Goal: Task Accomplishment & Management: Manage account settings

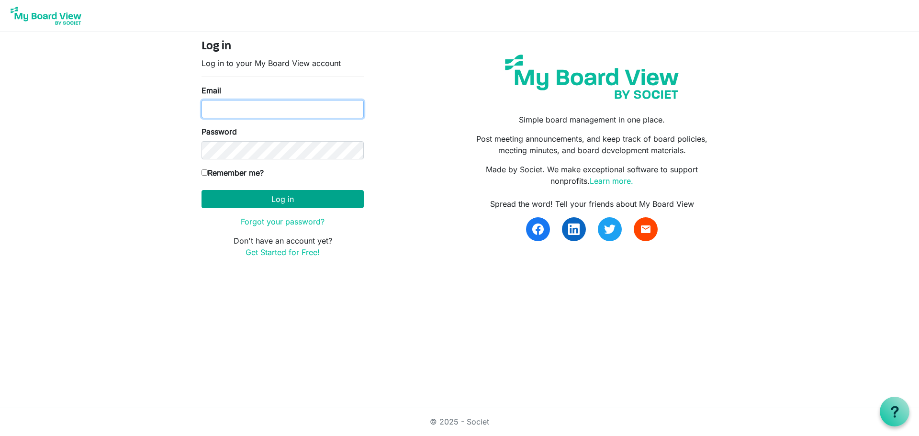
type input "mcohn@artcenternj.org"
click at [283, 198] on button "Log in" at bounding box center [283, 199] width 162 height 18
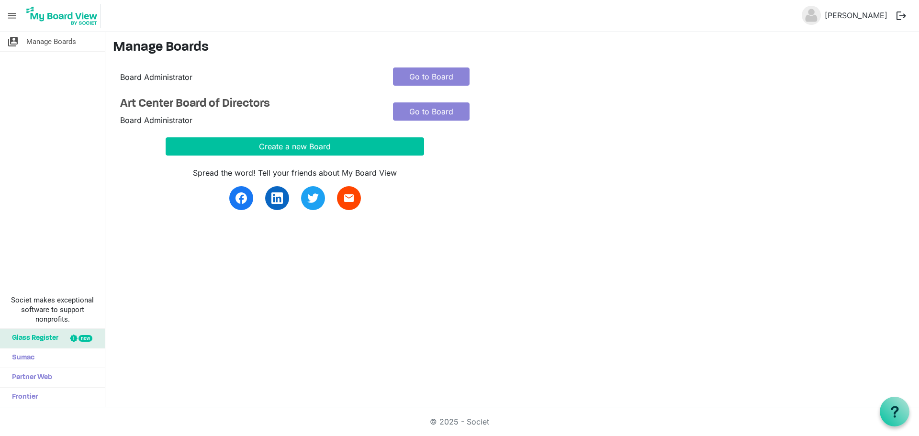
click at [430, 124] on div "Go to Board" at bounding box center [431, 111] width 91 height 29
click at [428, 112] on link "Go to Board" at bounding box center [431, 111] width 77 height 18
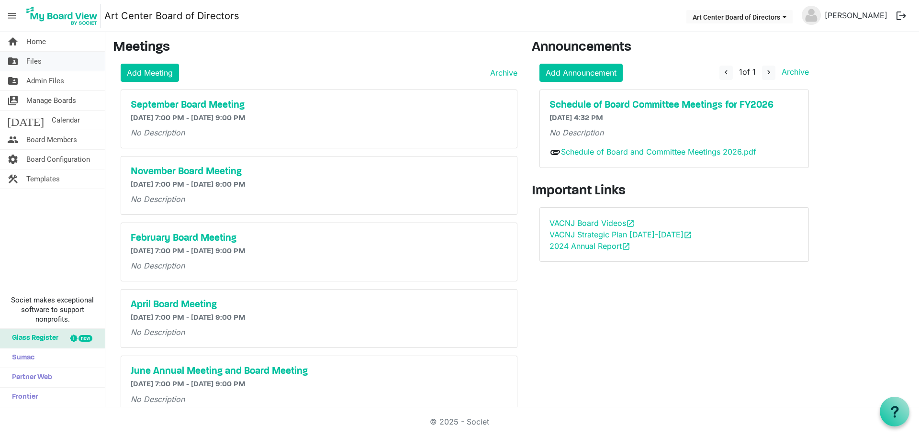
click at [33, 56] on span "Files" at bounding box center [33, 61] width 15 height 19
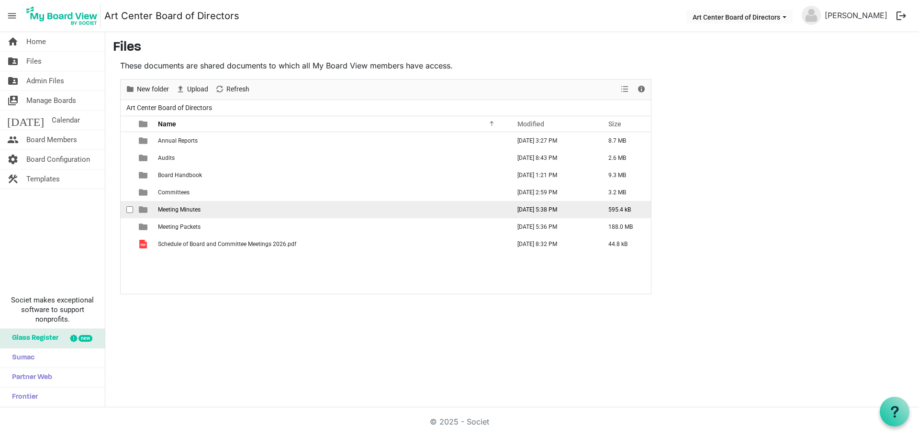
click at [174, 211] on span "Meeting Minutes" at bounding box center [179, 209] width 43 height 7
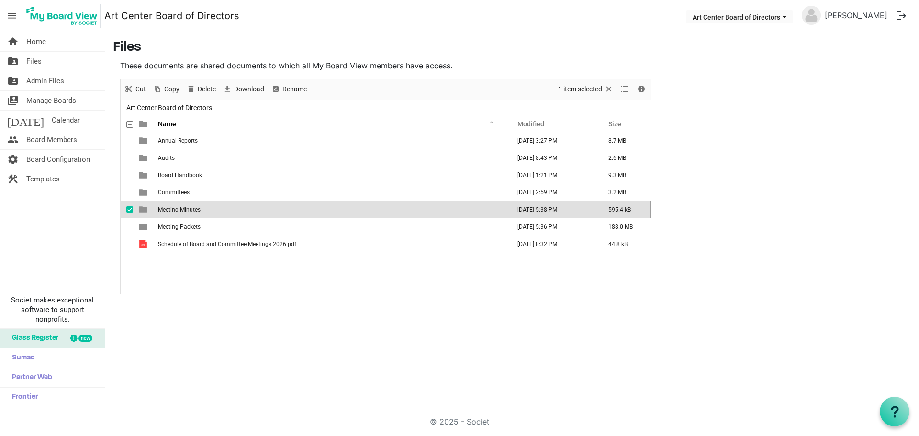
click at [174, 211] on span "Meeting Minutes" at bounding box center [179, 209] width 43 height 7
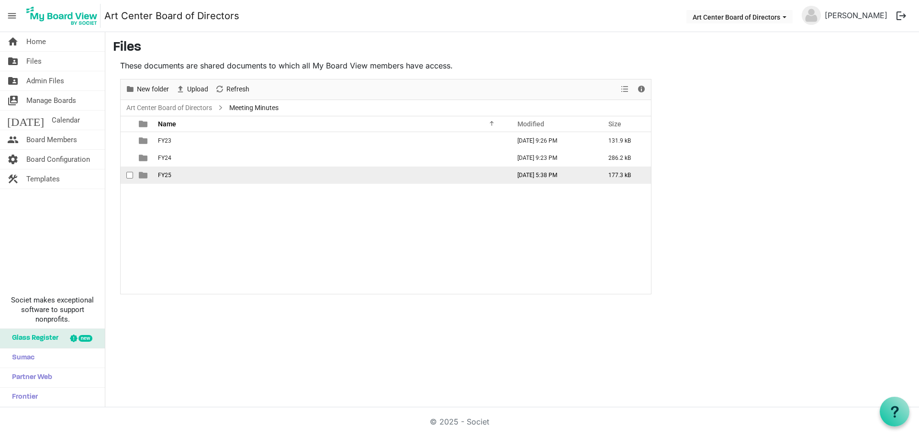
click at [157, 174] on td "FY25" at bounding box center [331, 175] width 352 height 17
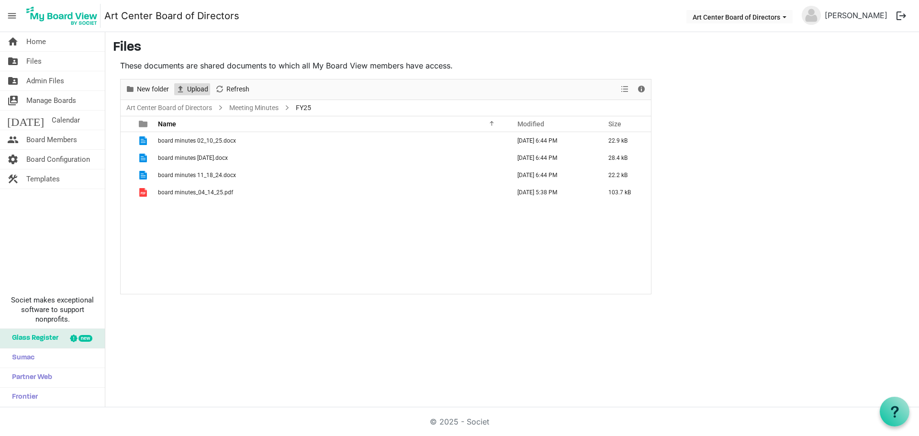
click at [190, 86] on span "Upload" at bounding box center [197, 89] width 23 height 12
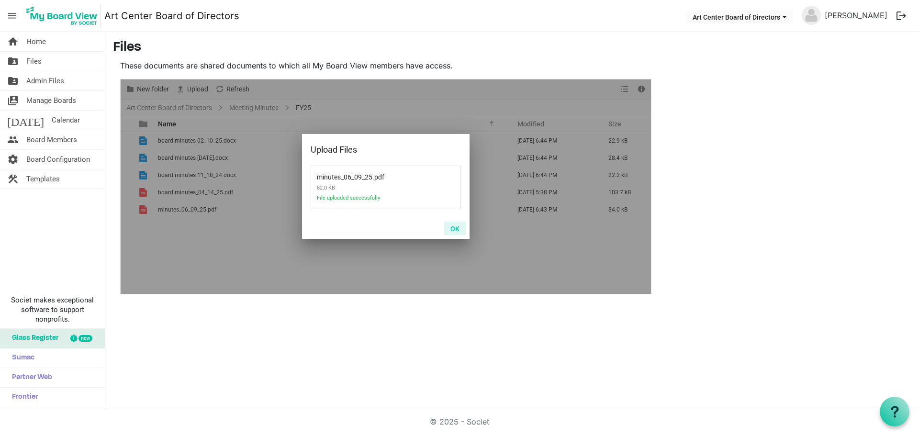
click at [457, 227] on button "OK" at bounding box center [455, 228] width 22 height 13
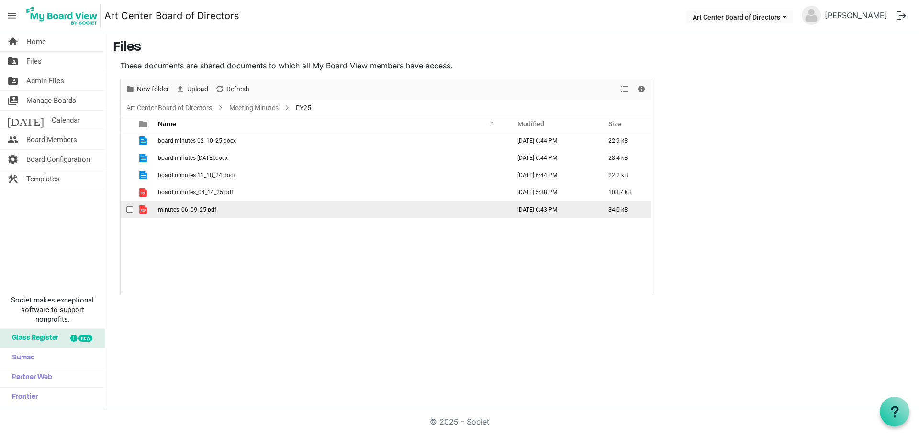
click at [183, 208] on span "minutes_06_09_25.pdf" at bounding box center [187, 209] width 58 height 7
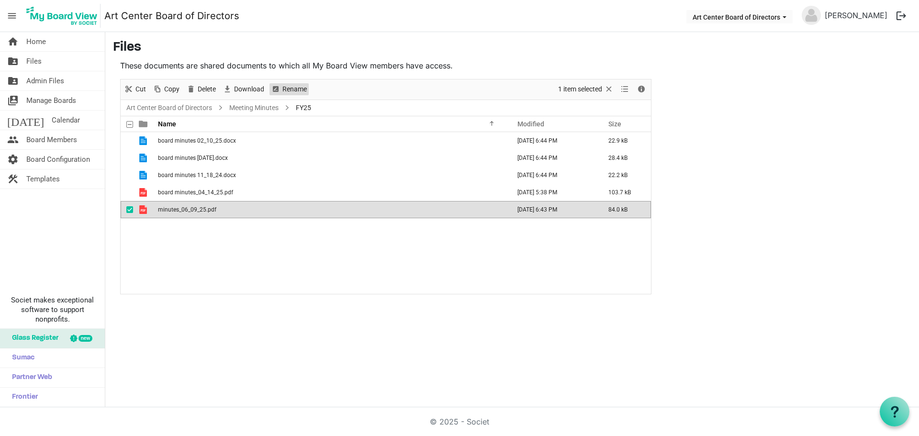
click at [296, 85] on span "Rename" at bounding box center [295, 89] width 26 height 12
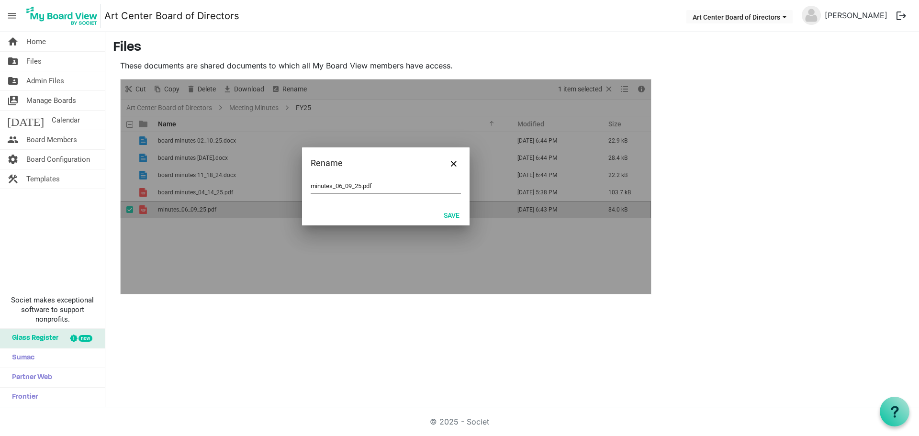
click at [310, 182] on div "minutes_06_09_25.pdf" at bounding box center [386, 191] width 168 height 25
click at [310, 185] on div "minutes_06_09_25.pdf" at bounding box center [386, 191] width 168 height 25
click at [313, 184] on input "minutes_06_09_25.pdf" at bounding box center [386, 186] width 150 height 14
type input "board minutes_06_09_25.pdf"
click at [454, 215] on button "Save" at bounding box center [452, 214] width 28 height 13
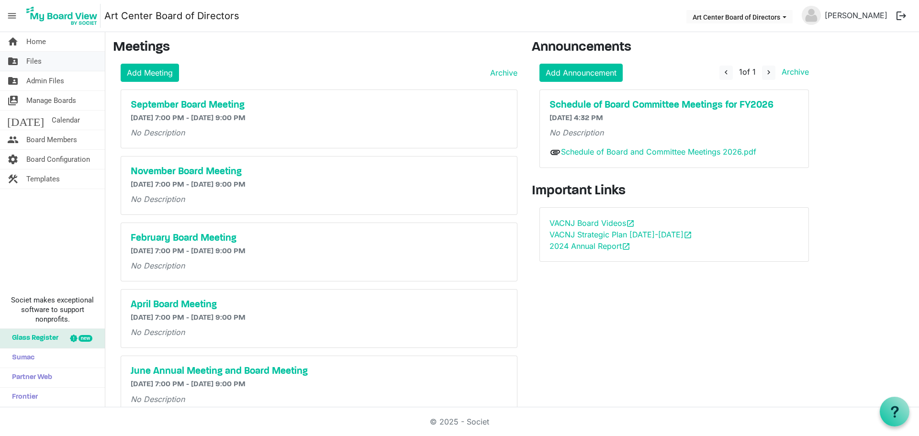
click at [32, 64] on span "Files" at bounding box center [33, 61] width 15 height 19
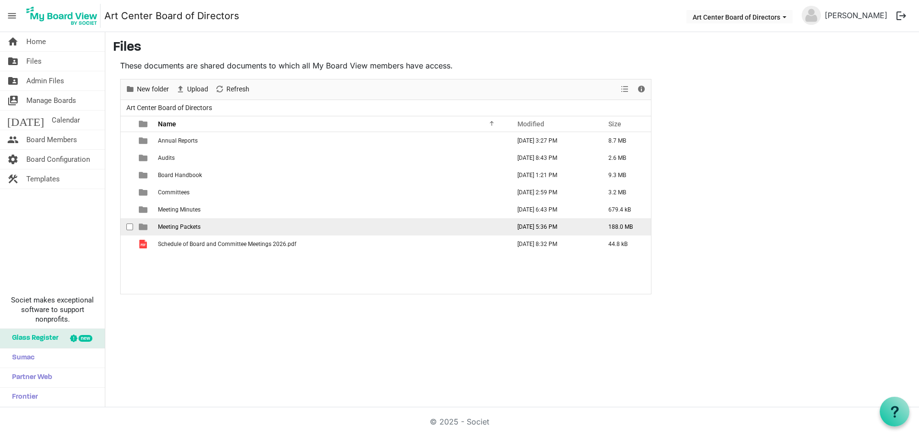
click at [179, 221] on td "Meeting Packets" at bounding box center [331, 226] width 352 height 17
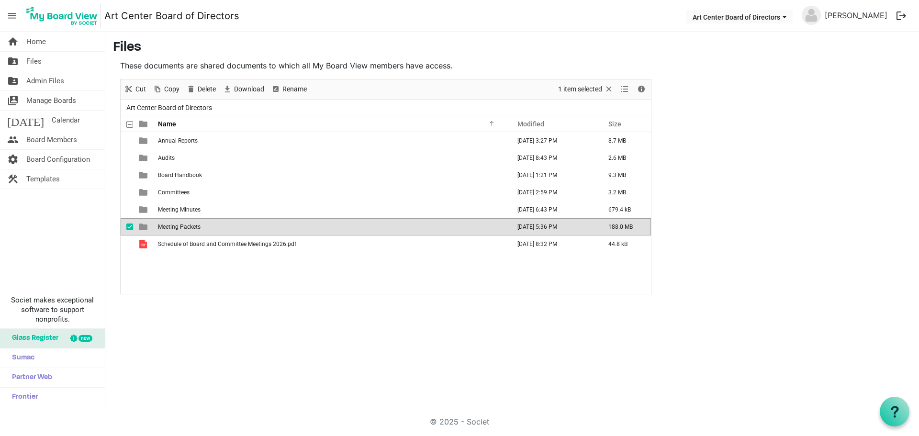
click at [179, 221] on td "Meeting Packets" at bounding box center [331, 226] width 352 height 17
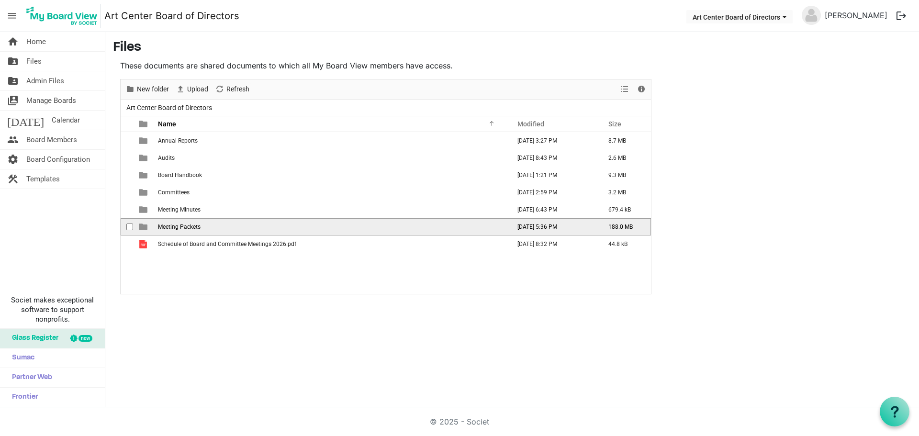
click at [179, 225] on span "Meeting Packets" at bounding box center [179, 227] width 43 height 7
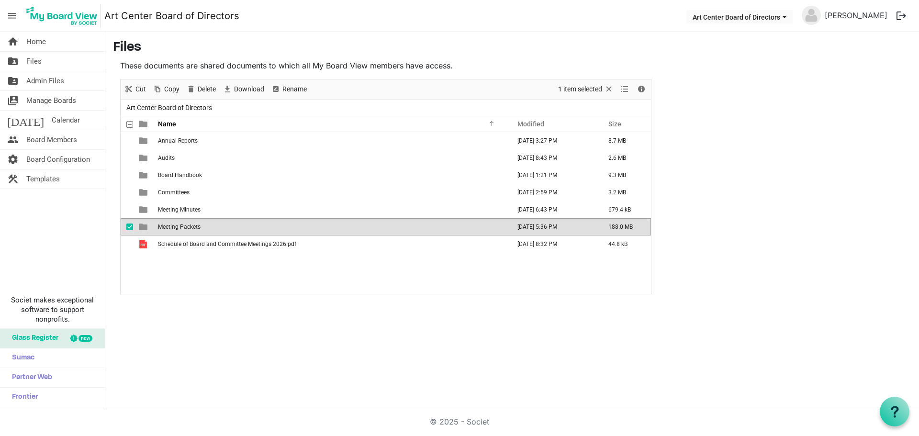
click at [179, 225] on span "Meeting Packets" at bounding box center [179, 227] width 43 height 7
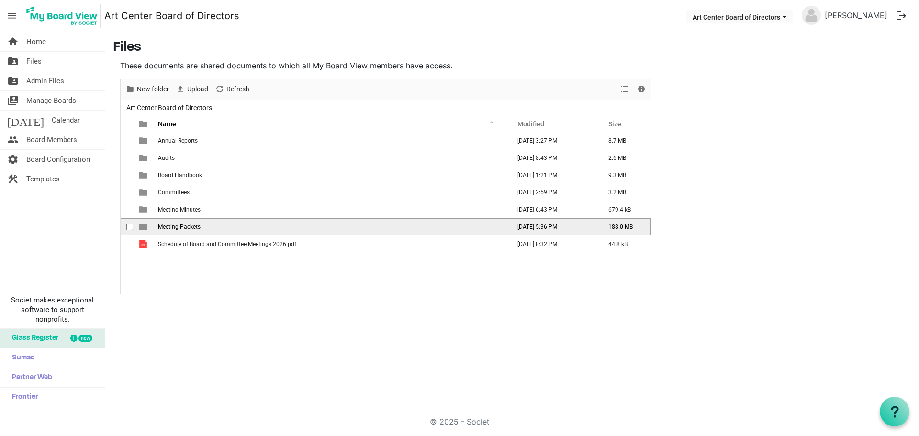
click at [138, 228] on td "is template cell column header type" at bounding box center [144, 226] width 22 height 17
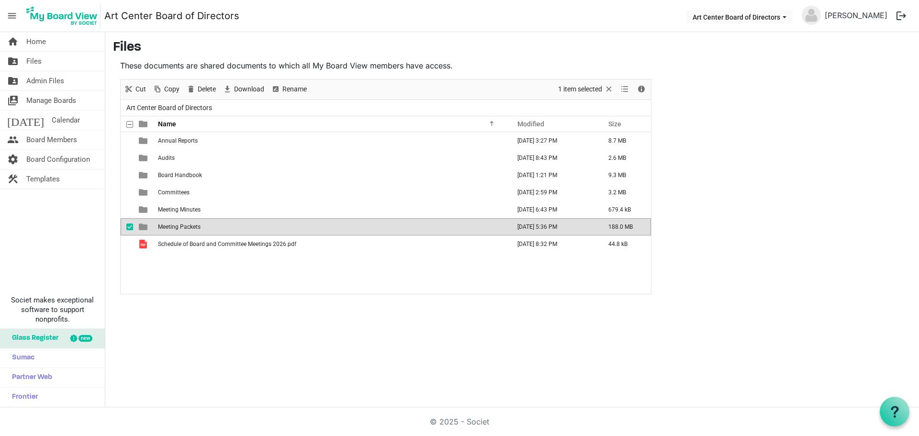
click at [188, 227] on span "Meeting Packets" at bounding box center [179, 227] width 43 height 7
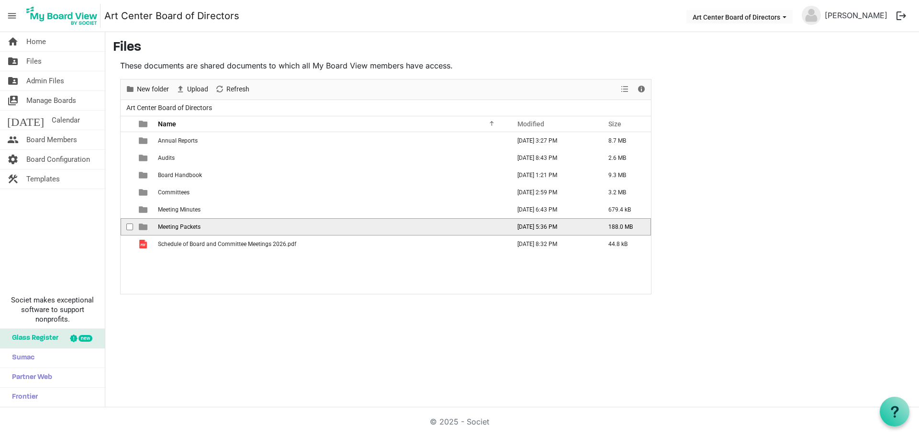
click at [187, 226] on span "Meeting Packets" at bounding box center [179, 227] width 43 height 7
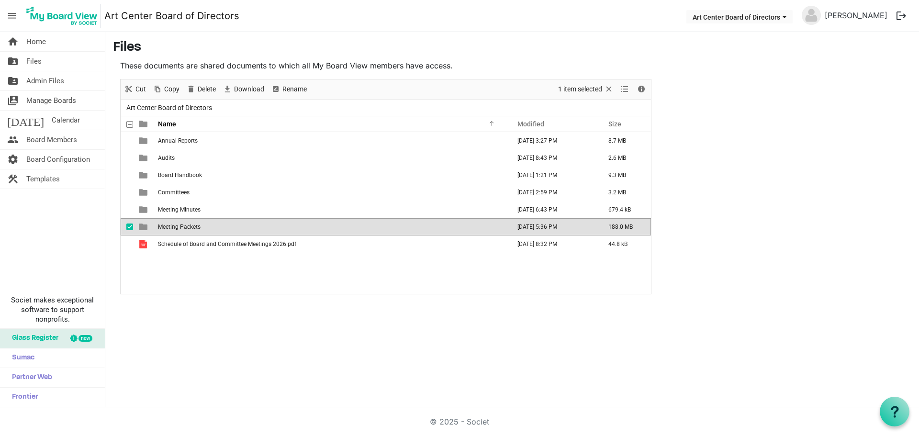
click at [170, 225] on span "Meeting Packets" at bounding box center [179, 227] width 43 height 7
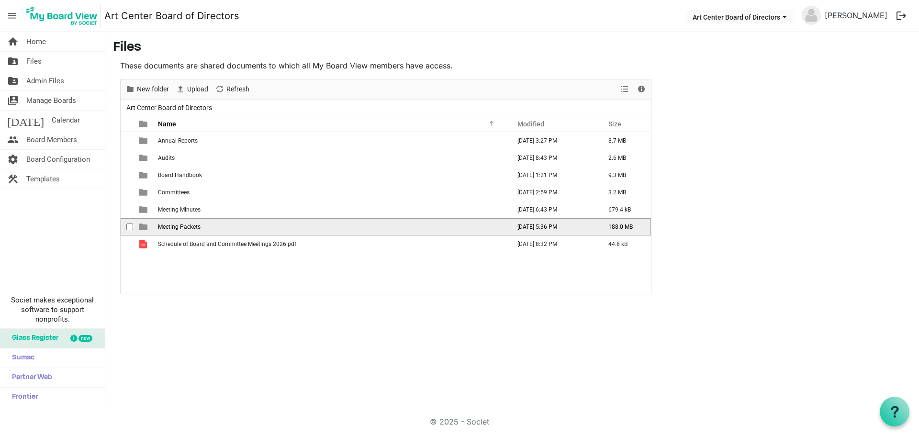
click at [170, 225] on span "Meeting Packets" at bounding box center [179, 227] width 43 height 7
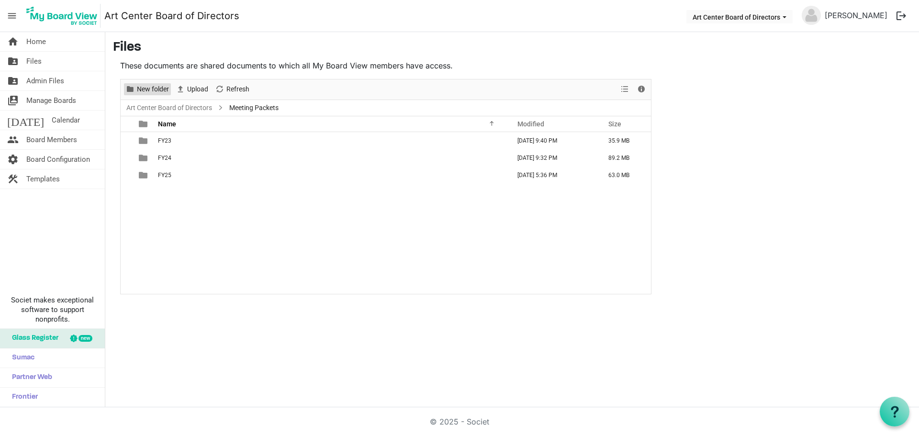
click at [152, 90] on span "New folder" at bounding box center [153, 89] width 34 height 12
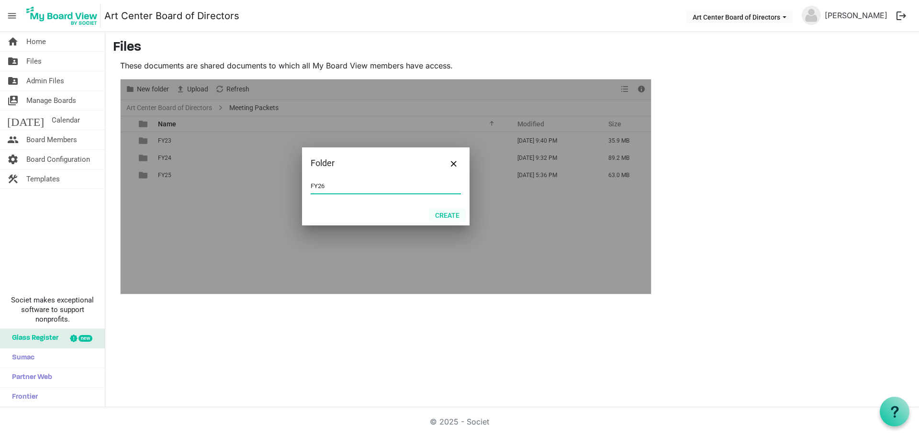
type input "FY26"
click at [441, 216] on button "Create" at bounding box center [447, 214] width 37 height 13
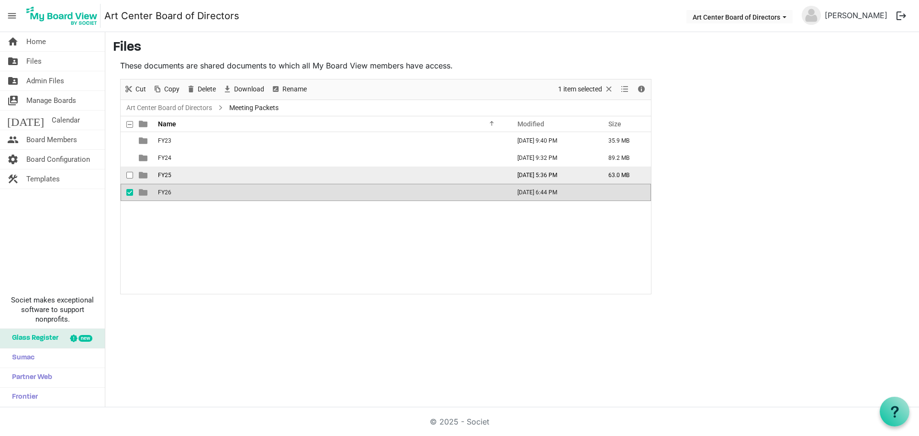
click at [156, 177] on td "FY25" at bounding box center [331, 175] width 352 height 17
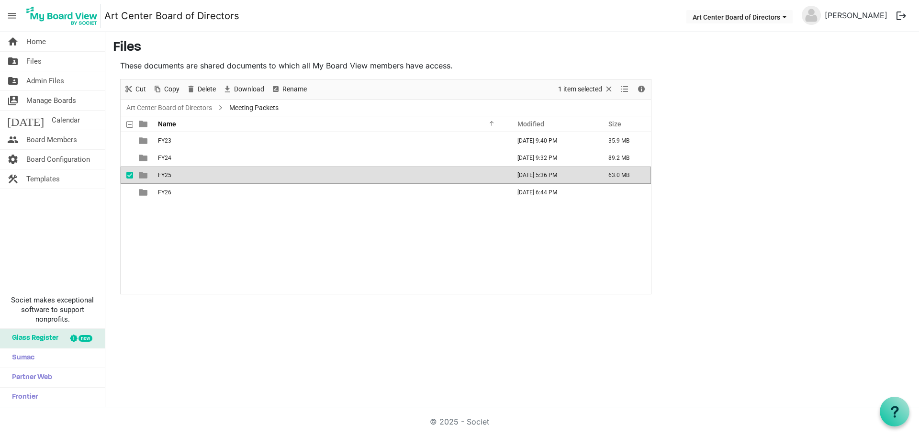
click at [156, 177] on td "FY25" at bounding box center [331, 175] width 352 height 17
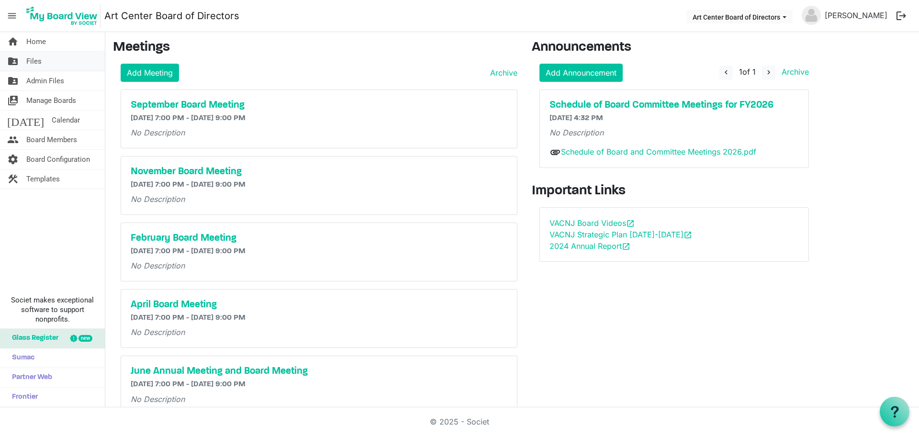
click at [38, 64] on span "Files" at bounding box center [33, 61] width 15 height 19
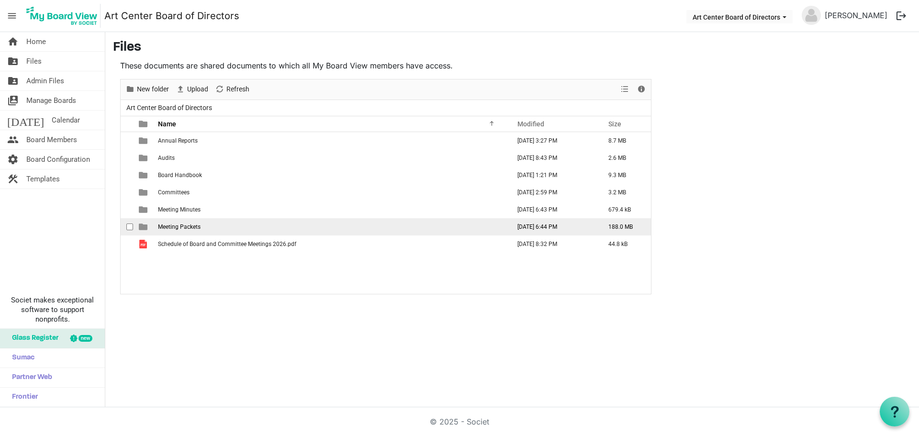
click at [175, 226] on span "Meeting Packets" at bounding box center [179, 227] width 43 height 7
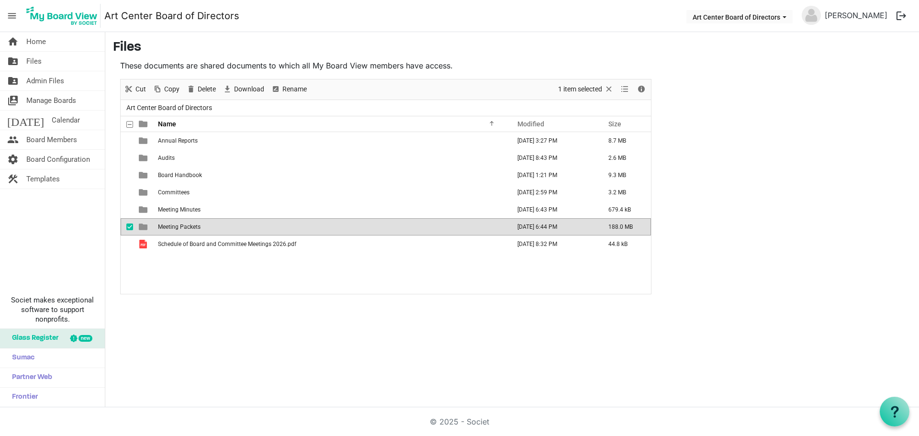
click at [177, 225] on span "Meeting Packets" at bounding box center [179, 227] width 43 height 7
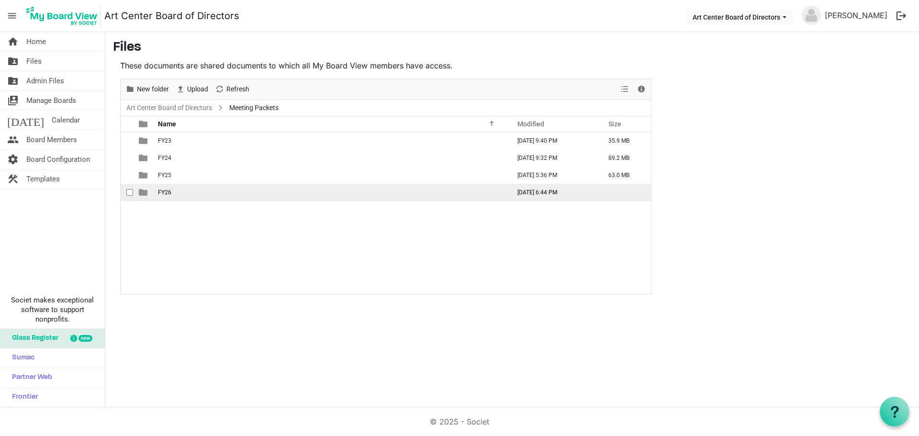
click at [153, 195] on td "is template cell column header type" at bounding box center [144, 192] width 22 height 17
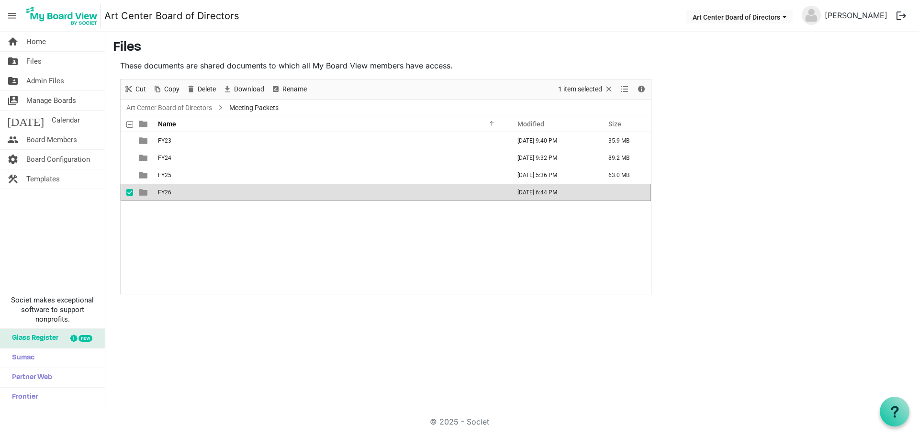
click at [153, 194] on td "is template cell column header type" at bounding box center [144, 192] width 22 height 17
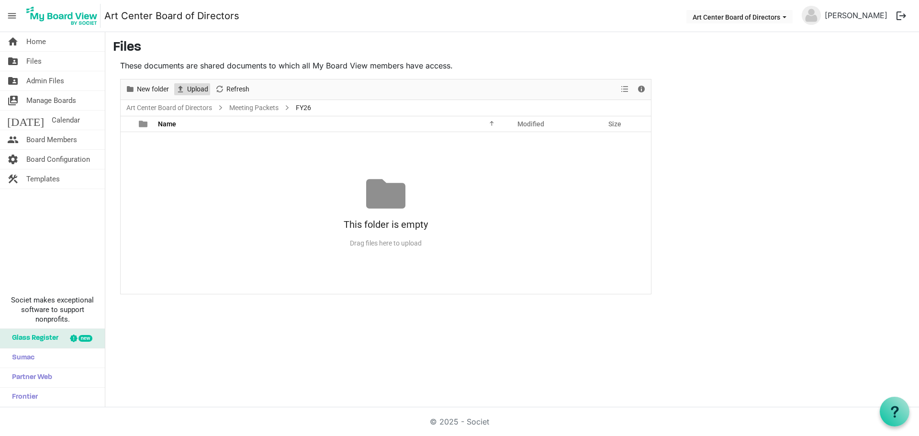
click at [199, 87] on span "Upload" at bounding box center [197, 89] width 23 height 12
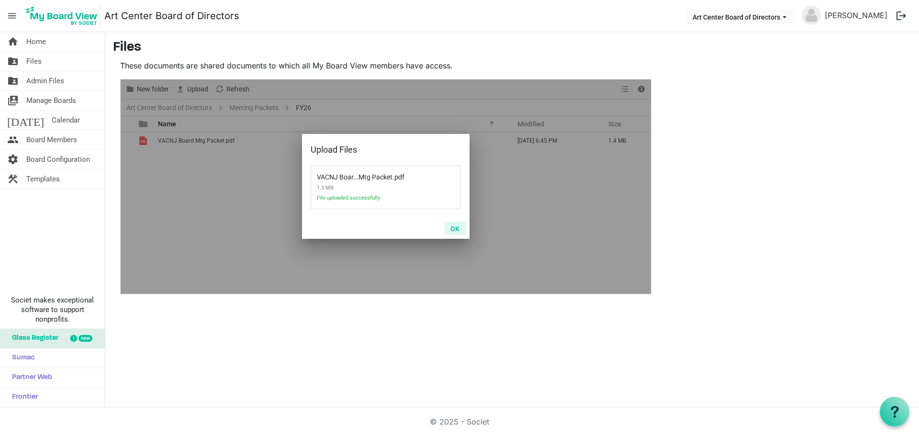
drag, startPoint x: 455, startPoint y: 229, endPoint x: 436, endPoint y: 227, distance: 18.8
click at [454, 229] on button "OK" at bounding box center [455, 228] width 22 height 13
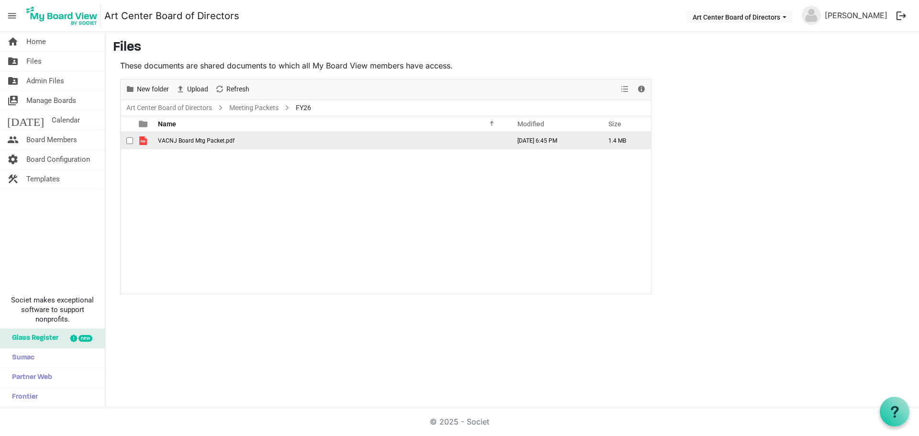
click at [208, 139] on span "VACNJ Board Mtg Packet.pdf" at bounding box center [196, 140] width 77 height 7
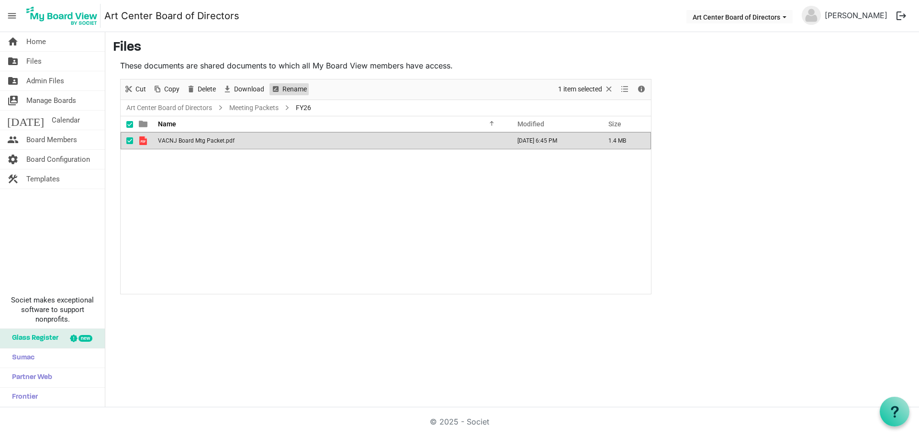
click at [300, 86] on span "Rename" at bounding box center [295, 89] width 26 height 12
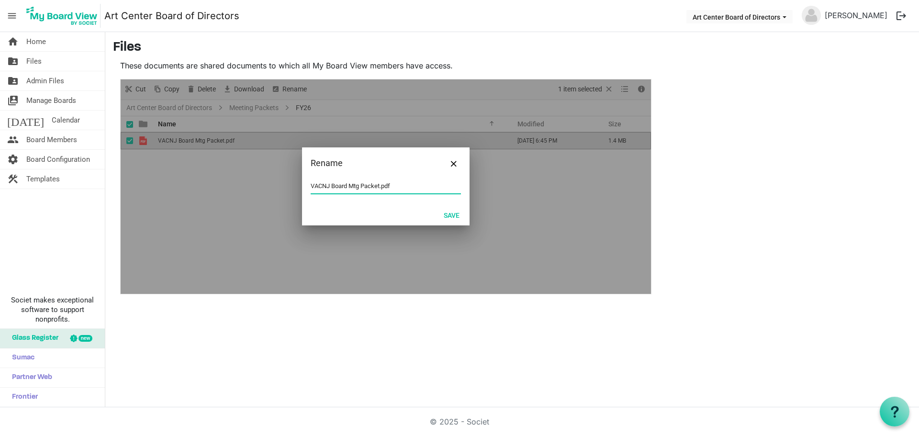
click at [330, 184] on input "VACNJ Board Mtg Packet.pdf" at bounding box center [386, 186] width 150 height 14
click at [329, 182] on input "VACNJ Board Mtg Packet.pdf" at bounding box center [386, 186] width 150 height 14
type input "September 2025 Board Mtg Packet.pdf"
click at [450, 215] on button "Save" at bounding box center [452, 214] width 28 height 13
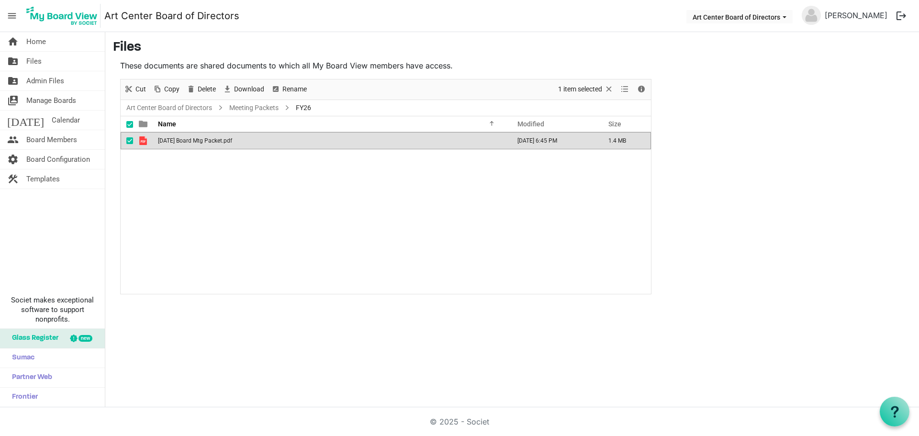
click at [898, 14] on button "logout" at bounding box center [901, 16] width 20 height 20
